Goal: Find specific page/section: Find specific page/section

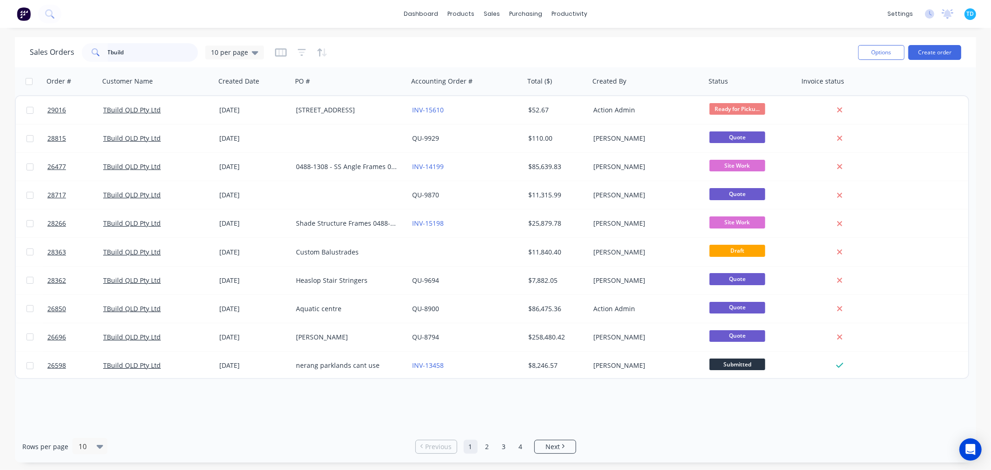
click at [169, 51] on input "Tbuild" at bounding box center [153, 52] width 91 height 19
type input "T"
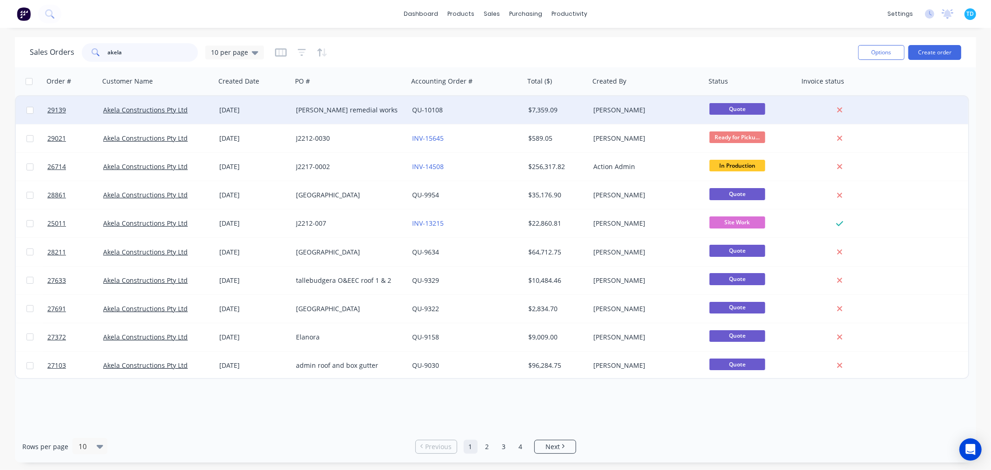
type input "akela"
click at [162, 114] on div "Akela Constructions Pty Ltd" at bounding box center [157, 110] width 116 height 28
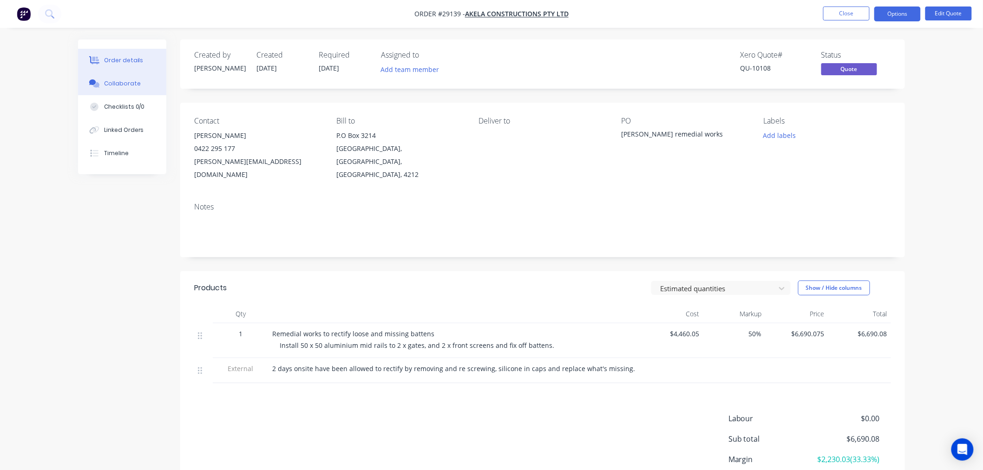
click at [138, 84] on button "Collaborate" at bounding box center [122, 83] width 88 height 23
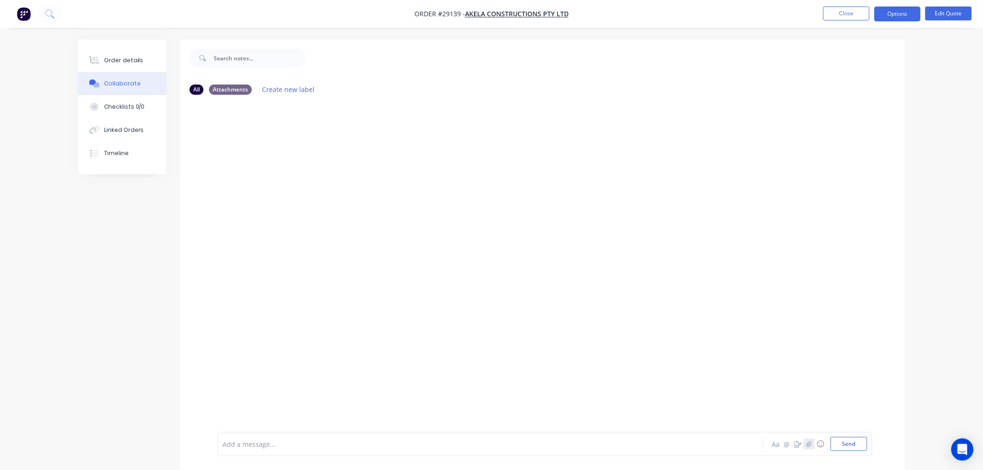
click at [808, 445] on icon "button" at bounding box center [809, 444] width 6 height 7
click at [844, 443] on button "Send" at bounding box center [848, 444] width 37 height 14
click at [854, 13] on button "Close" at bounding box center [846, 14] width 46 height 14
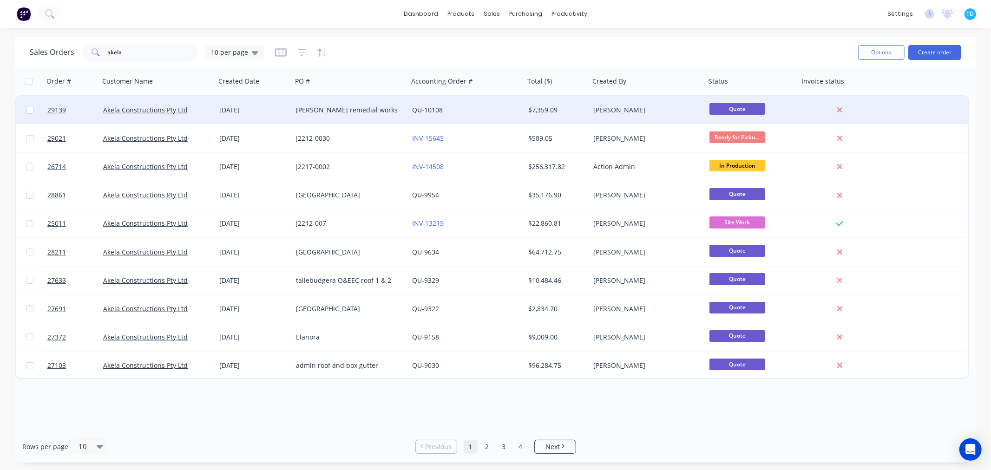
click at [330, 111] on div "[PERSON_NAME] remedial works" at bounding box center [347, 109] width 103 height 9
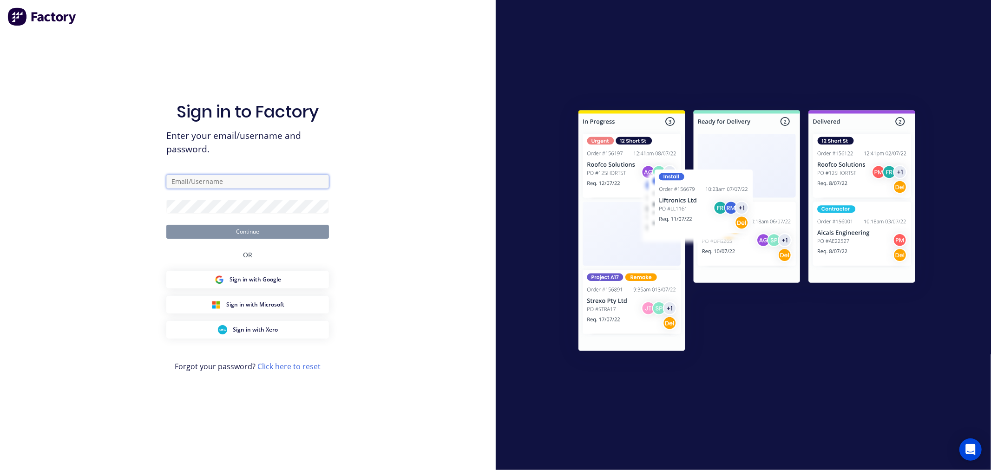
type input "[PERSON_NAME][EMAIL_ADDRESS][PERSON_NAME][DOMAIN_NAME]"
click at [240, 234] on button "Continue" at bounding box center [247, 232] width 163 height 14
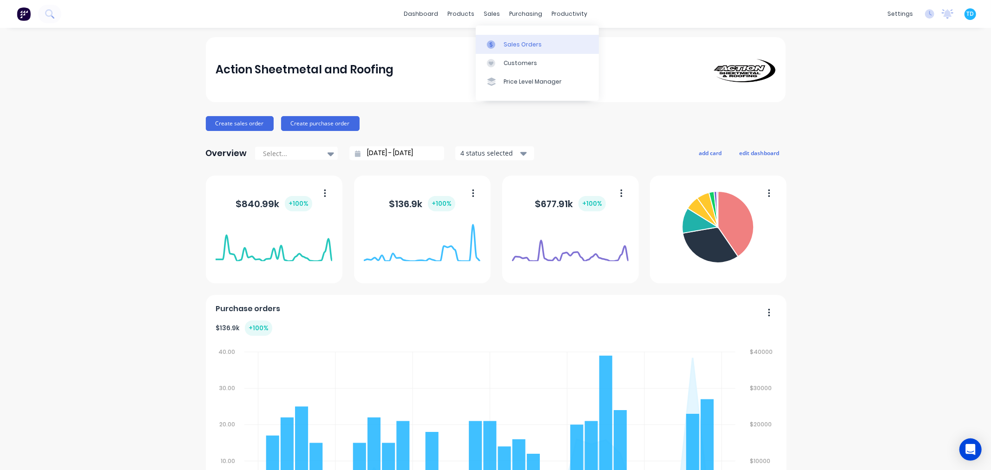
click at [512, 52] on link "Sales Orders" at bounding box center [537, 44] width 123 height 19
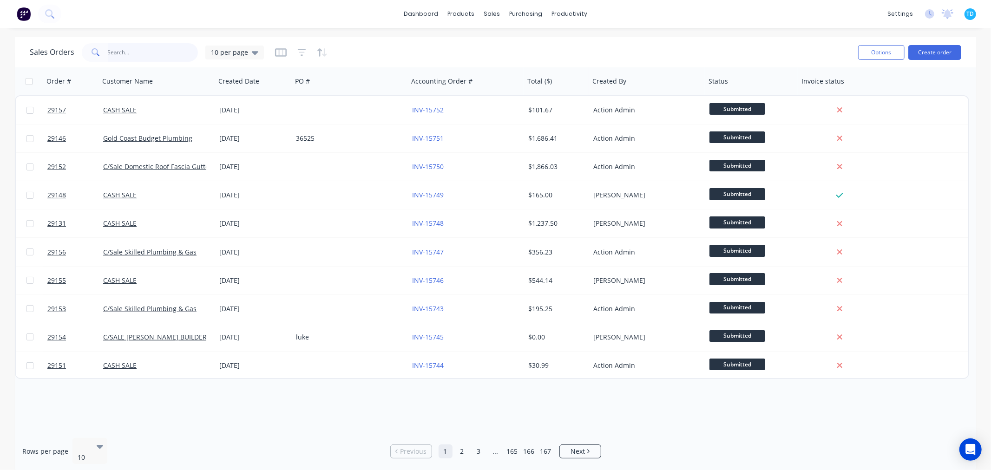
click at [130, 55] on input "text" at bounding box center [153, 52] width 91 height 19
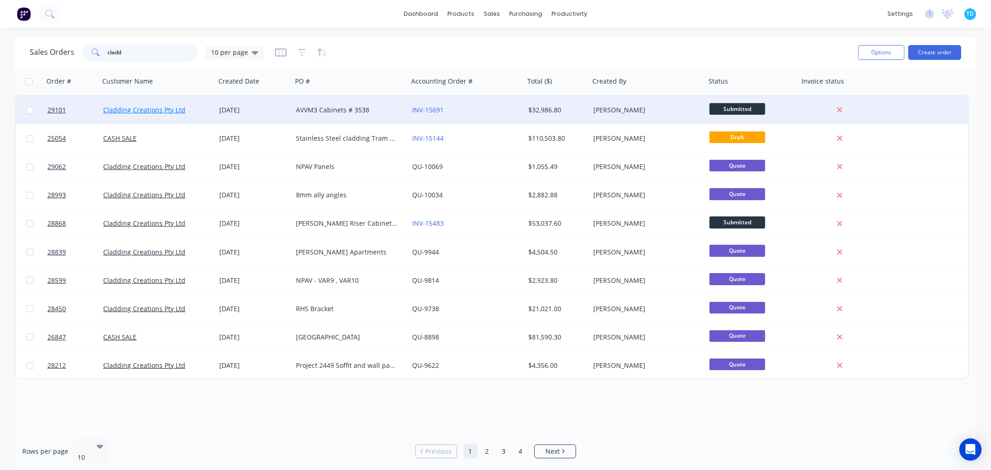
type input "cladd"
click at [166, 109] on link "Cladding Creations Pty Ltd" at bounding box center [144, 109] width 82 height 9
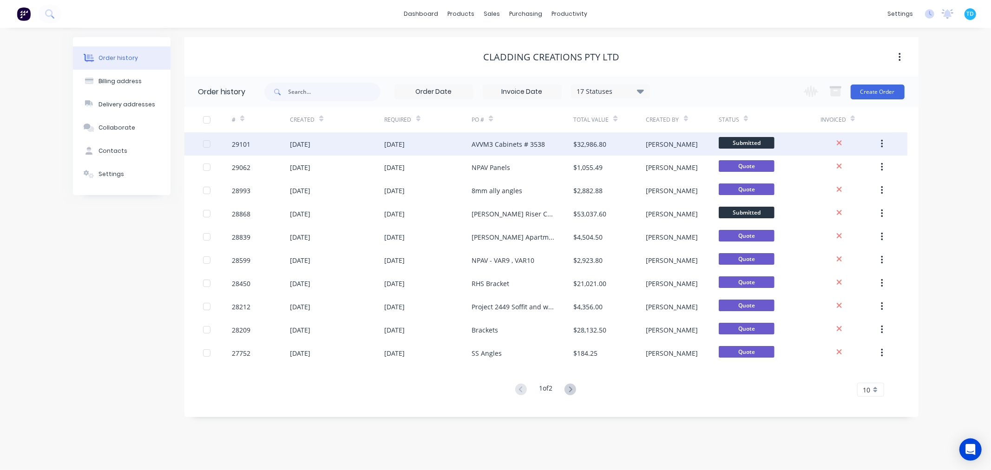
click at [522, 145] on div "AVVM3 Cabinets # 3538" at bounding box center [507, 144] width 73 height 10
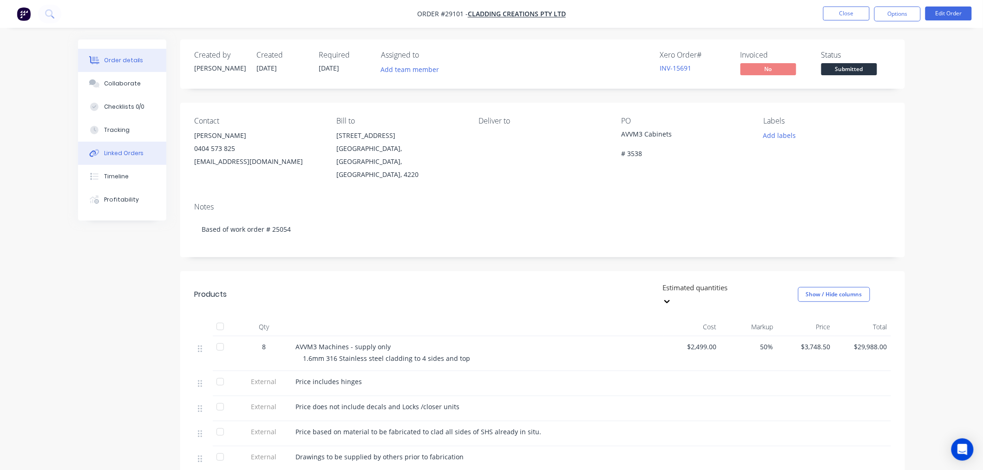
click at [124, 151] on div "Linked Orders" at bounding box center [124, 153] width 40 height 8
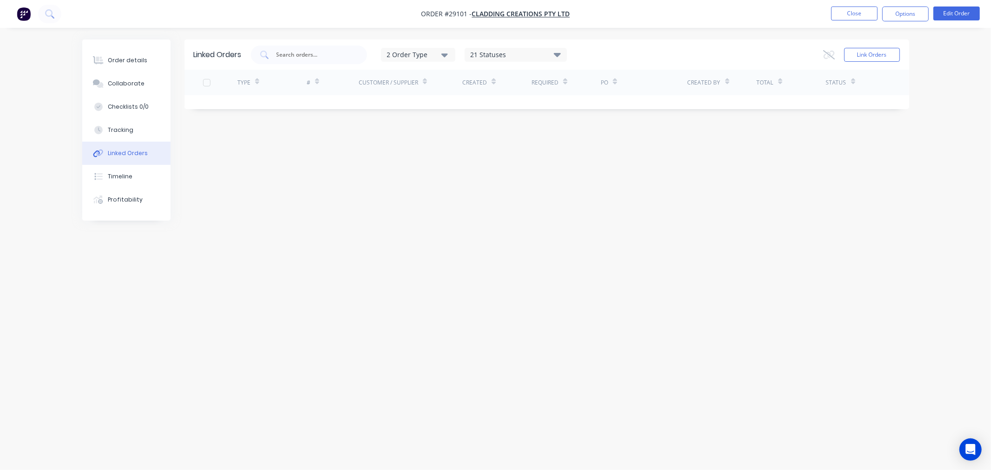
click at [128, 153] on div "Linked Orders" at bounding box center [128, 153] width 40 height 8
click at [135, 60] on div "Order details" at bounding box center [127, 60] width 39 height 8
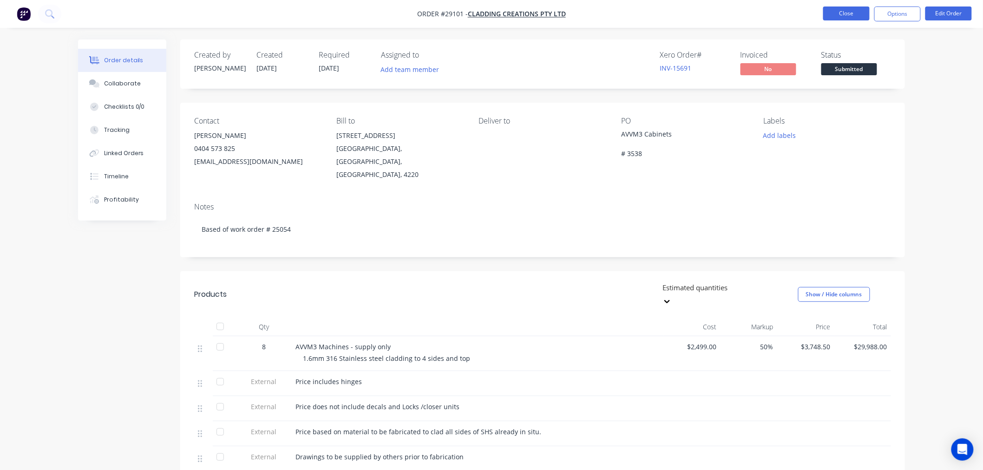
click at [847, 19] on button "Close" at bounding box center [846, 14] width 46 height 14
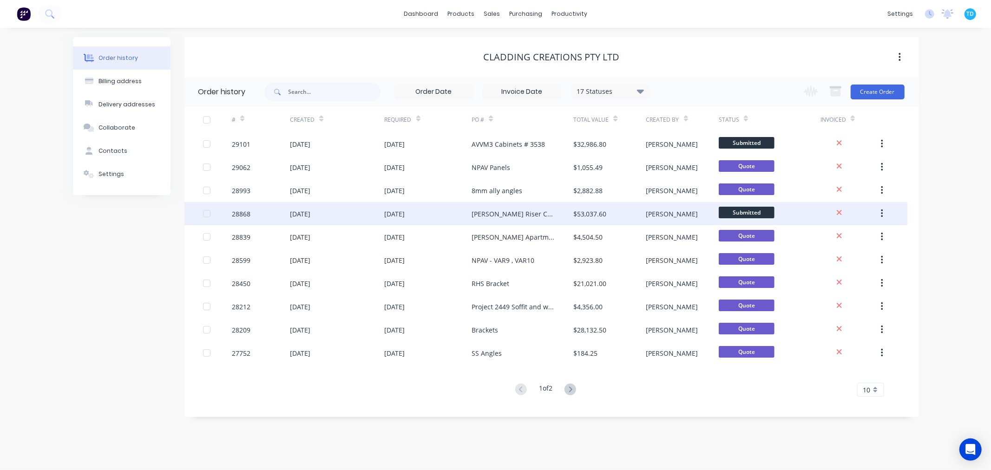
click at [515, 215] on div "OHLE Riser Cabinets PO # 3519" at bounding box center [512, 214] width 83 height 10
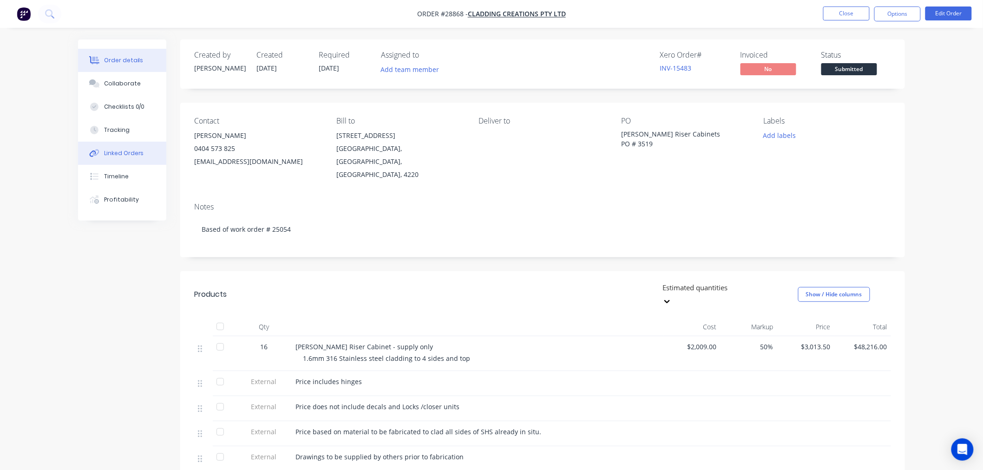
click at [127, 151] on div "Linked Orders" at bounding box center [124, 153] width 40 height 8
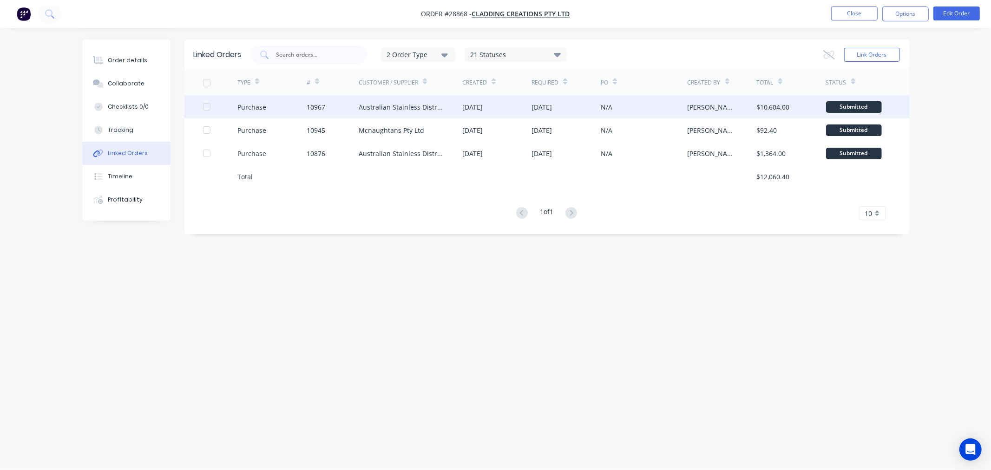
click at [420, 105] on div "Australian Stainless Distribution P/L" at bounding box center [401, 107] width 85 height 10
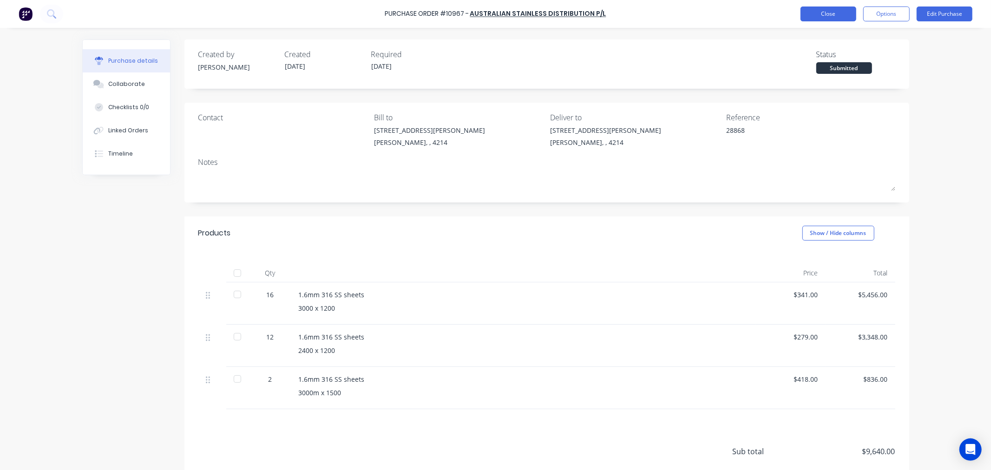
click at [829, 11] on button "Close" at bounding box center [828, 14] width 56 height 15
